Goal: Book appointment/travel/reservation

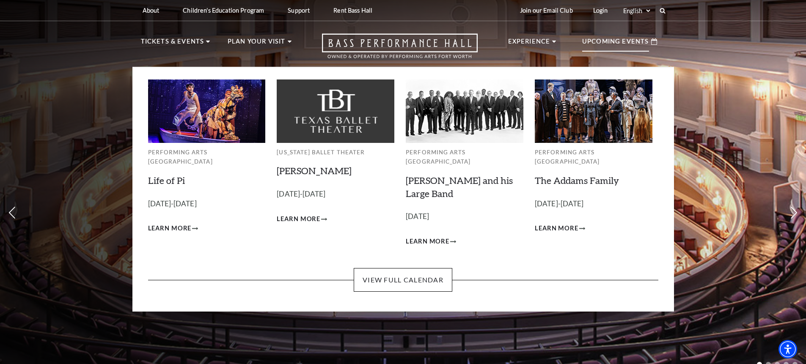
click at [643, 43] on p "Upcoming Events" at bounding box center [615, 43] width 67 height 15
click at [652, 41] on icon at bounding box center [654, 41] width 6 height 6
click at [418, 272] on link "View Full Calendar" at bounding box center [403, 280] width 99 height 24
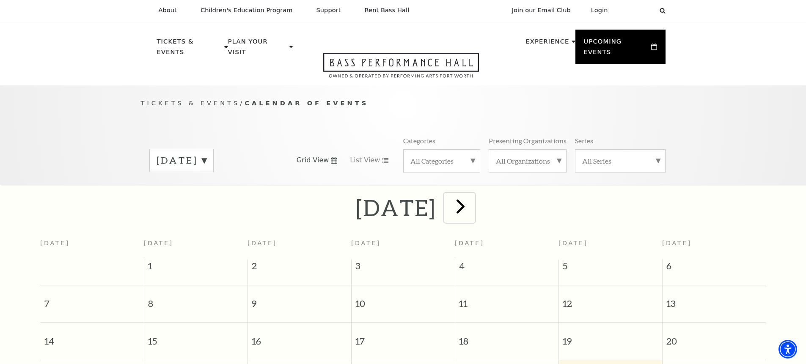
click at [472, 197] on span "next" at bounding box center [460, 206] width 24 height 24
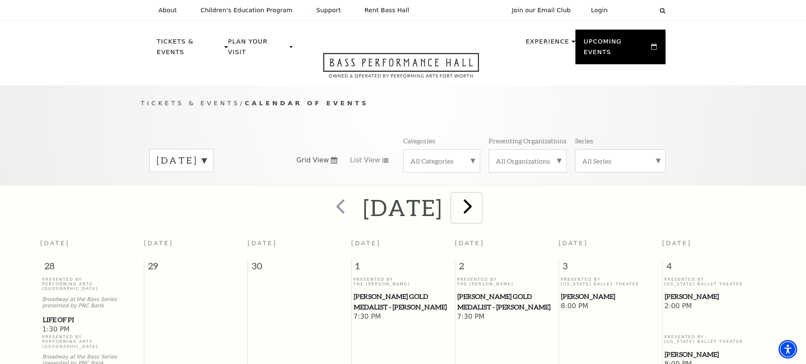
click at [480, 194] on span "next" at bounding box center [468, 206] width 24 height 24
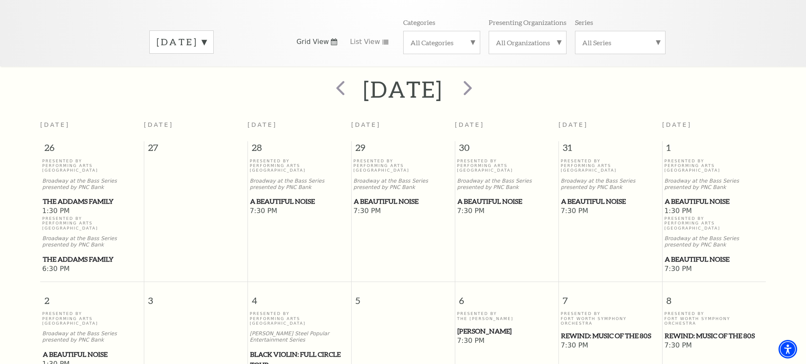
scroll to position [159, 0]
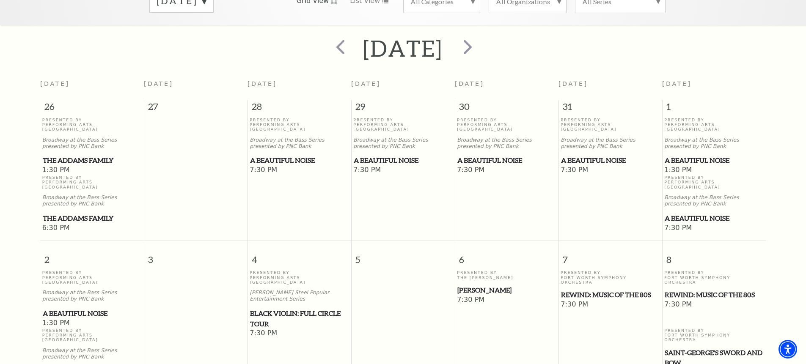
click at [293, 308] on span "Black Violin: Full Circle Tour" at bounding box center [299, 318] width 99 height 21
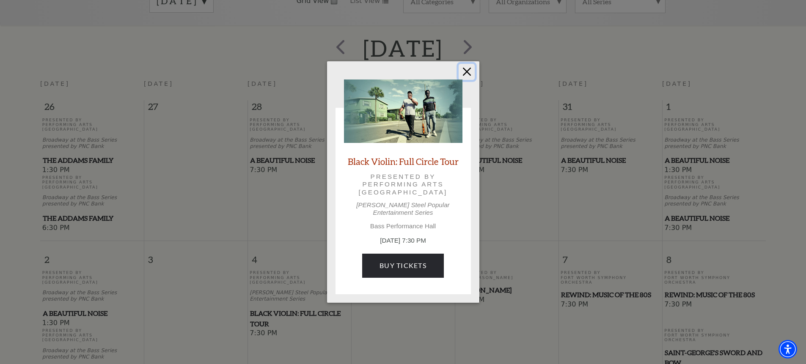
click at [464, 74] on button "Close" at bounding box center [467, 72] width 16 height 16
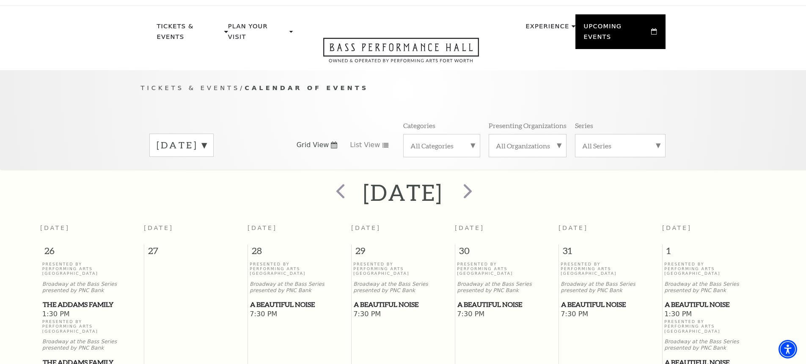
scroll to position [0, 0]
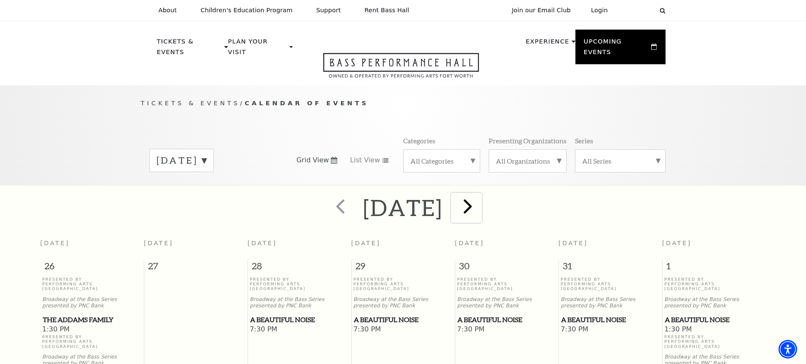
click at [480, 198] on span "next" at bounding box center [468, 206] width 24 height 24
